Goal: Task Accomplishment & Management: Use online tool/utility

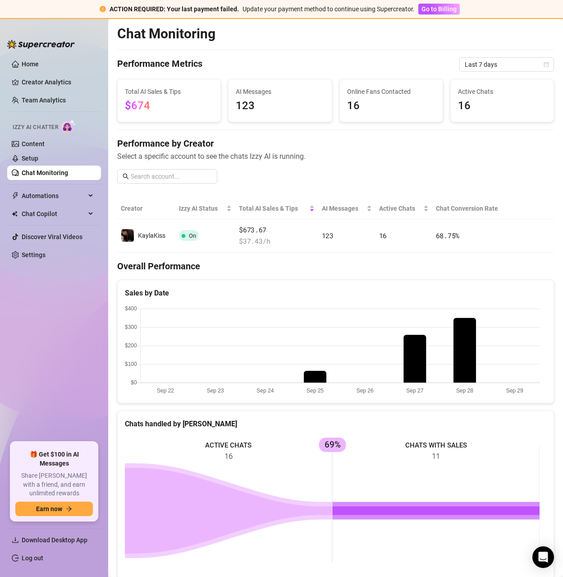
click at [46, 173] on link "Chat Monitoring" at bounding box center [45, 172] width 46 height 7
click at [49, 173] on link "Chat Monitoring" at bounding box center [45, 172] width 46 height 7
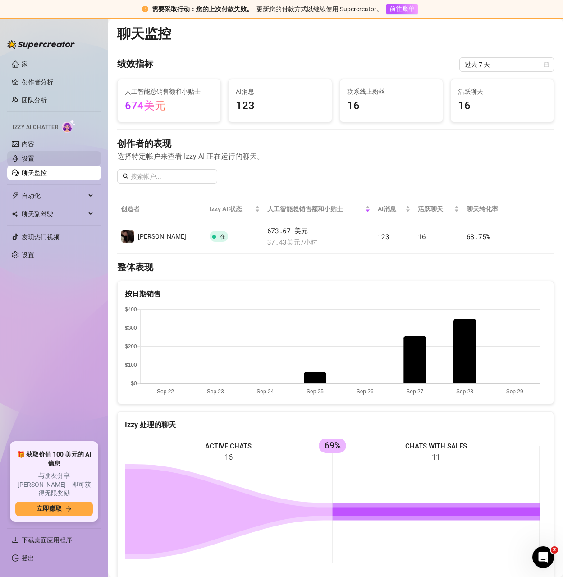
click at [32, 158] on link "设置" at bounding box center [28, 158] width 13 height 7
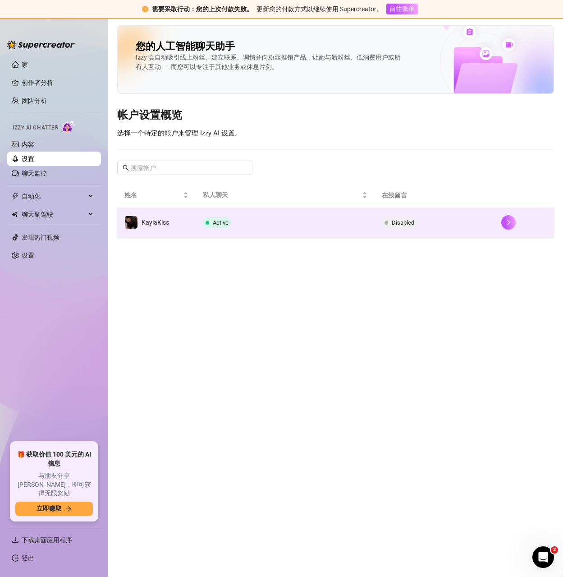
click at [423, 226] on td "Disabled" at bounding box center [435, 222] width 120 height 29
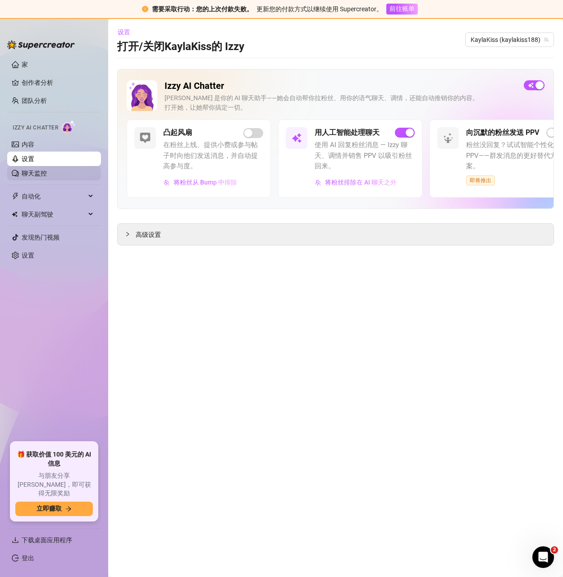
click at [31, 170] on link "聊天监控" at bounding box center [34, 173] width 25 height 7
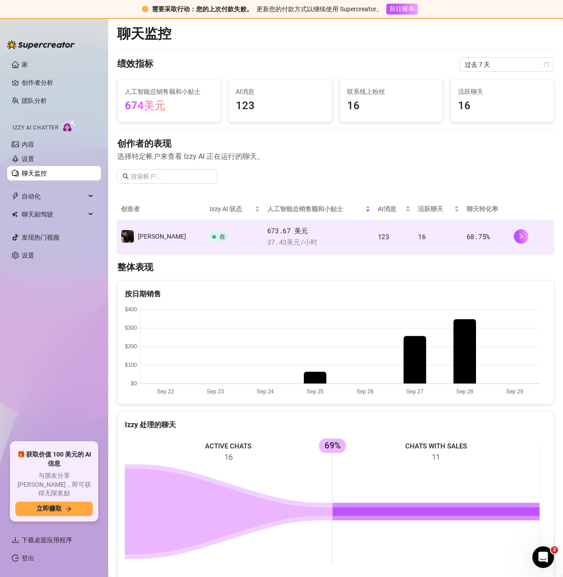
click at [425, 234] on td "16" at bounding box center [438, 236] width 49 height 33
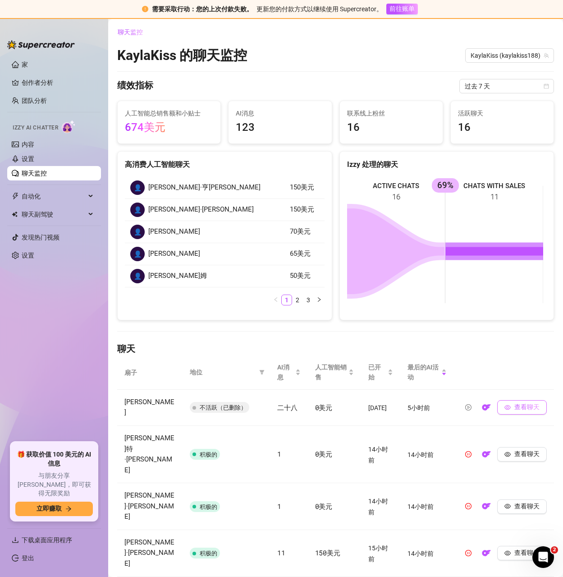
click at [515, 404] on font "查看聊天" at bounding box center [527, 406] width 25 height 7
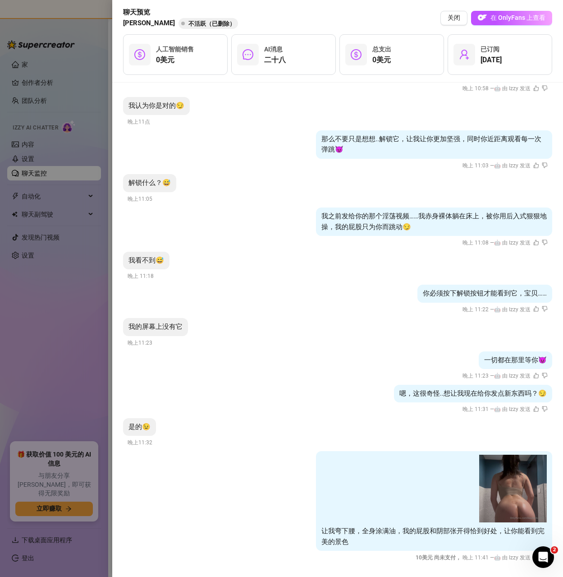
scroll to position [1860, 0]
click at [52, 342] on div at bounding box center [281, 288] width 563 height 577
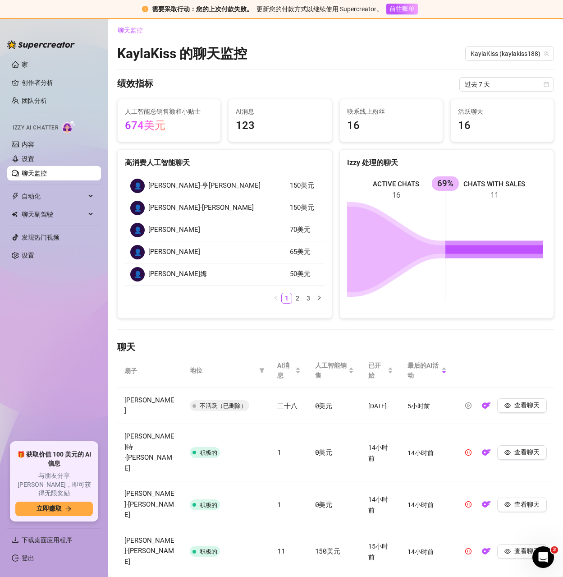
scroll to position [0, 0]
